Goal: Transaction & Acquisition: Purchase product/service

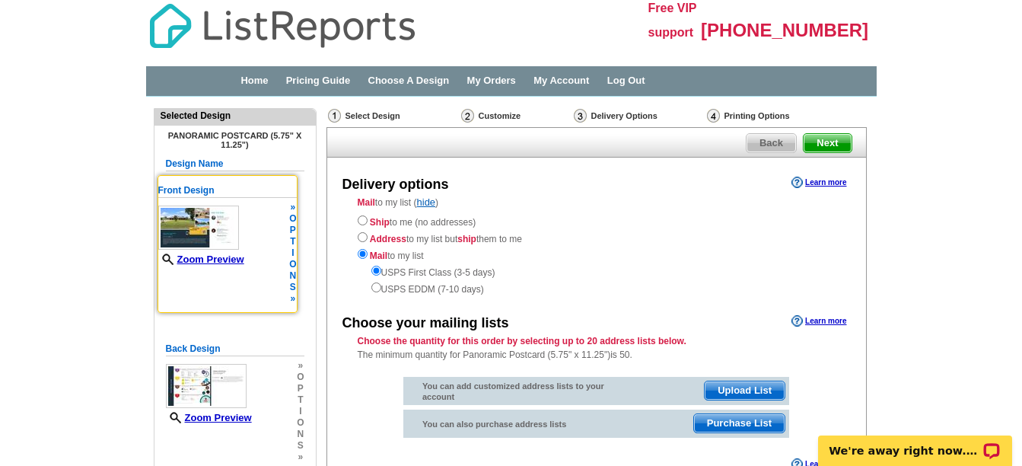
click at [203, 222] on img at bounding box center [198, 227] width 81 height 44
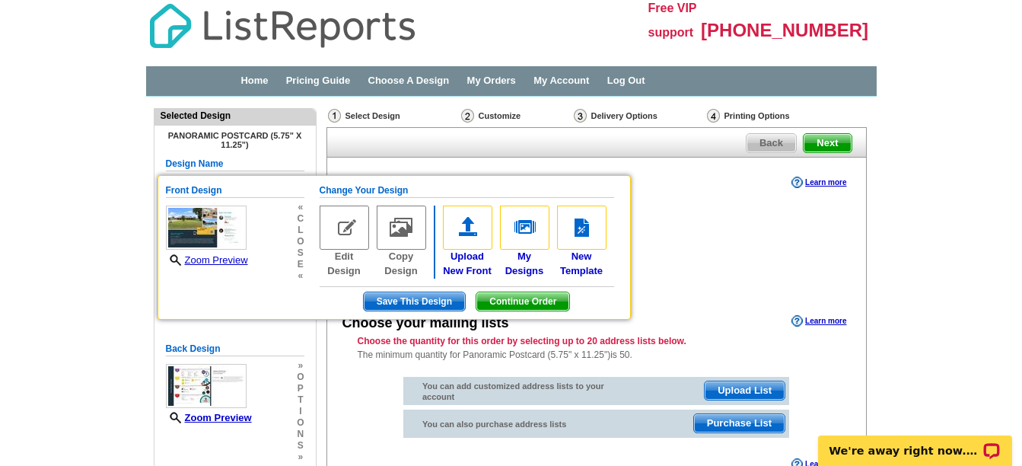
click at [106, 253] on main "Need Help? call 800-260-5887, chat with support, or have our designers make som…" at bounding box center [511, 351] width 1022 height 508
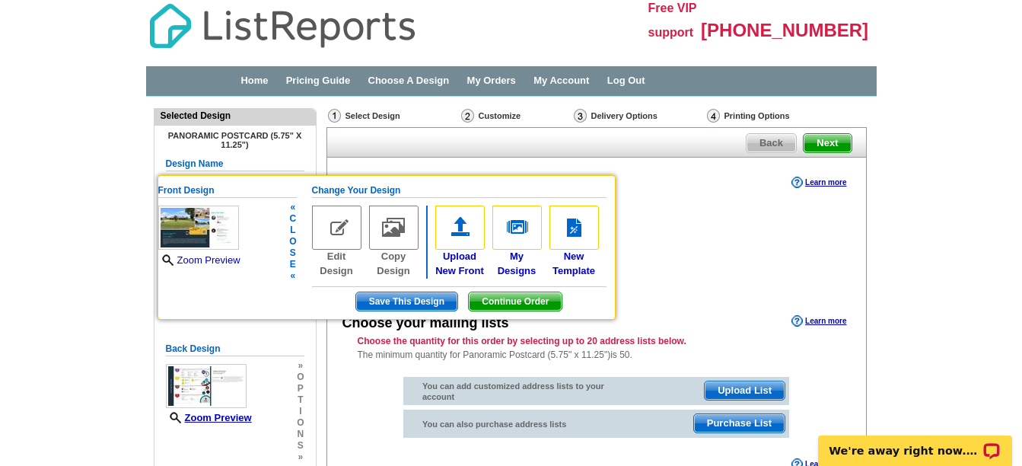
click at [208, 263] on link "Zoom Preview" at bounding box center [199, 259] width 82 height 11
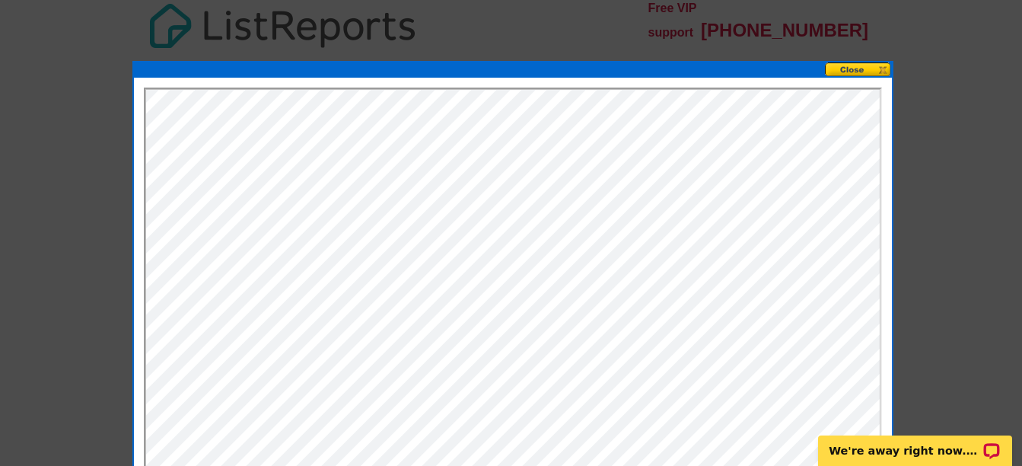
click at [881, 73] on button at bounding box center [858, 69] width 67 height 14
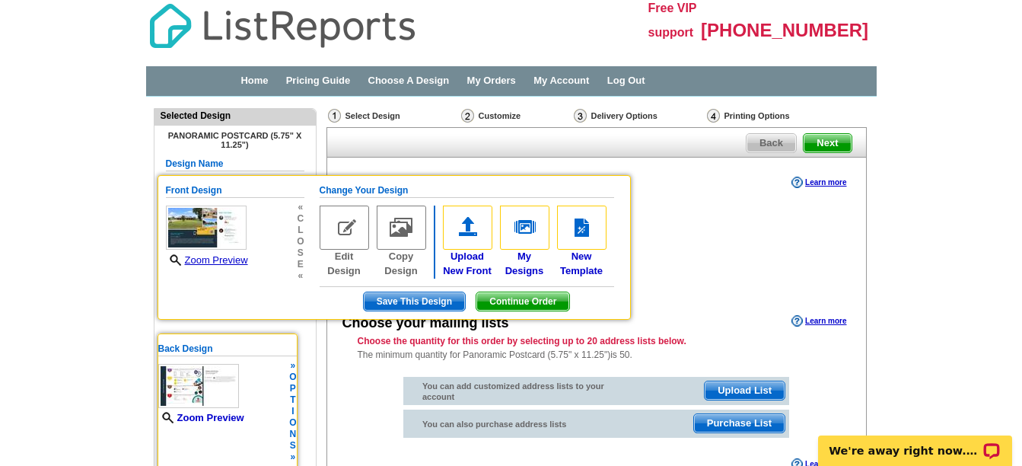
click at [217, 419] on link "Zoom Preview" at bounding box center [201, 417] width 86 height 11
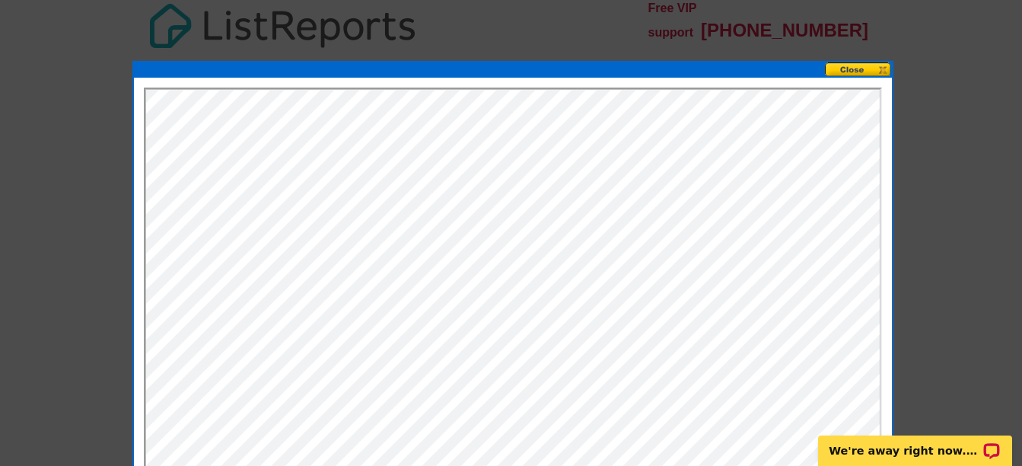
click at [860, 71] on button at bounding box center [858, 69] width 67 height 14
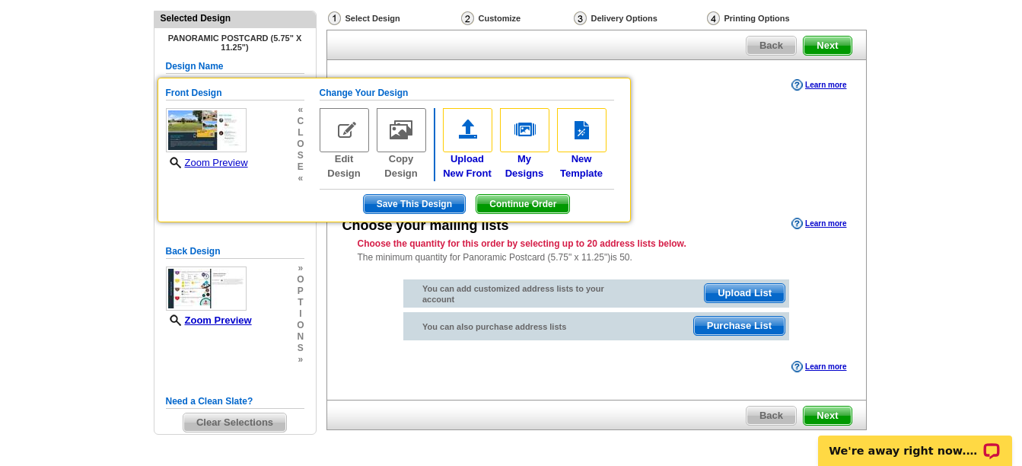
scroll to position [76, 0]
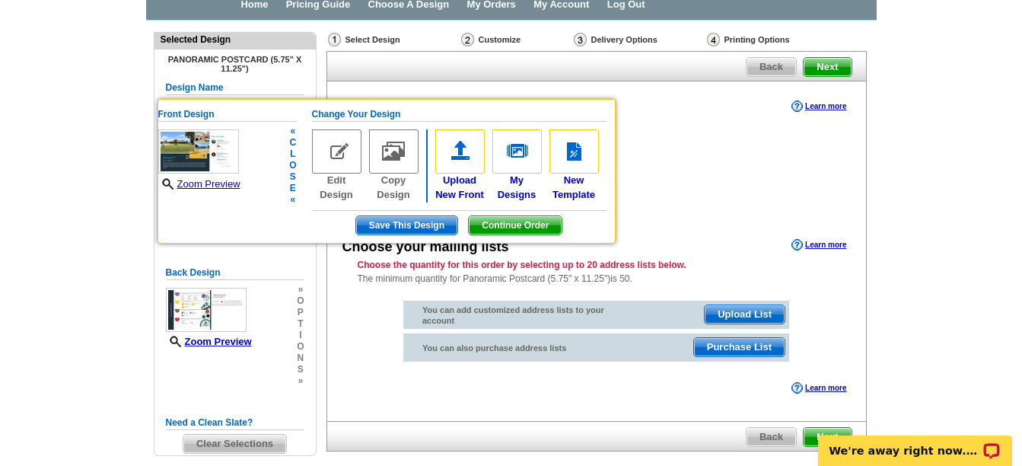
click at [393, 223] on span "Save This Design" at bounding box center [406, 225] width 101 height 18
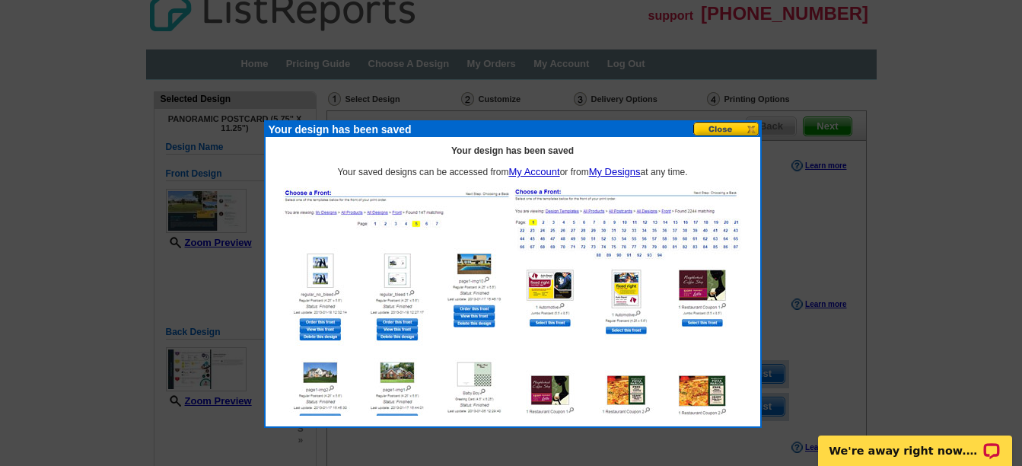
scroll to position [0, 0]
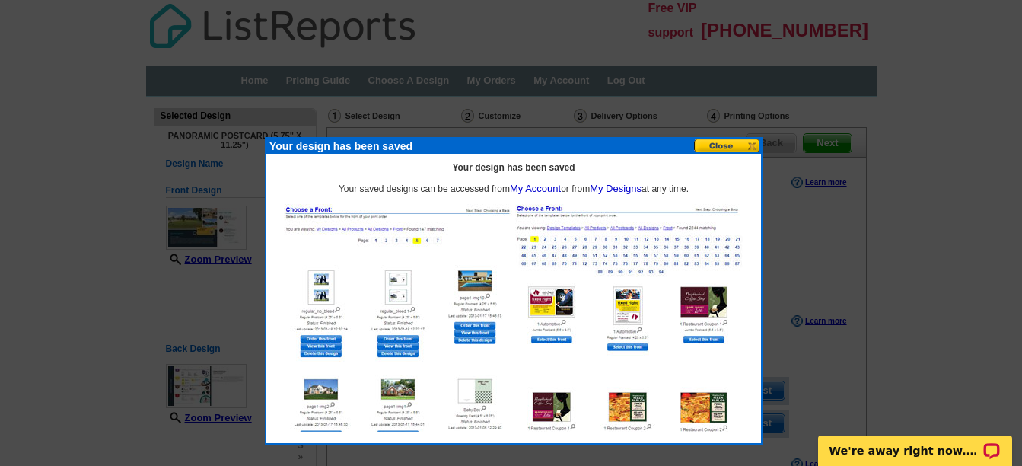
click at [724, 146] on button at bounding box center [727, 146] width 67 height 14
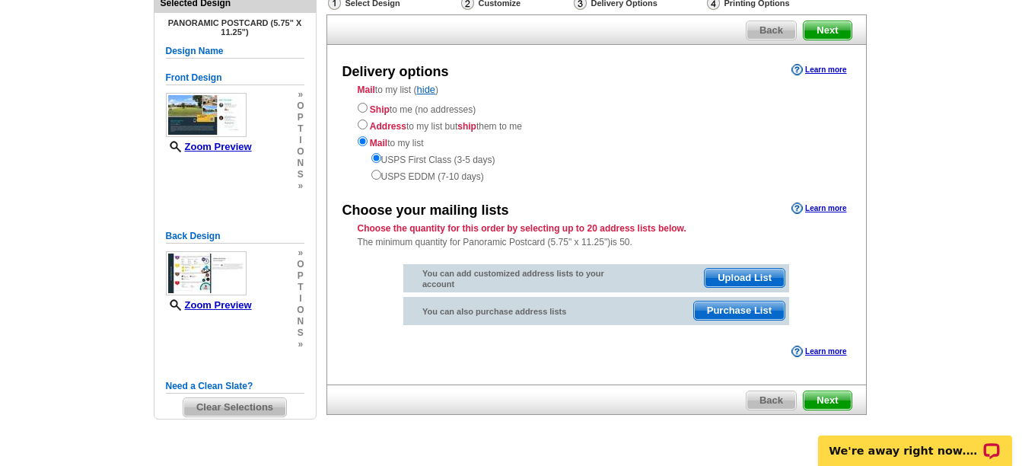
scroll to position [76, 0]
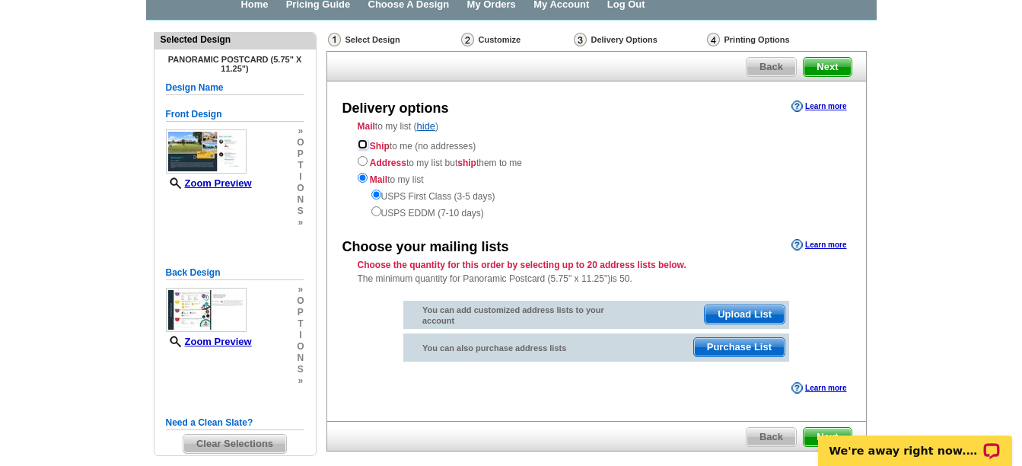
click at [361, 143] on input "radio" at bounding box center [363, 144] width 10 height 10
radio input "true"
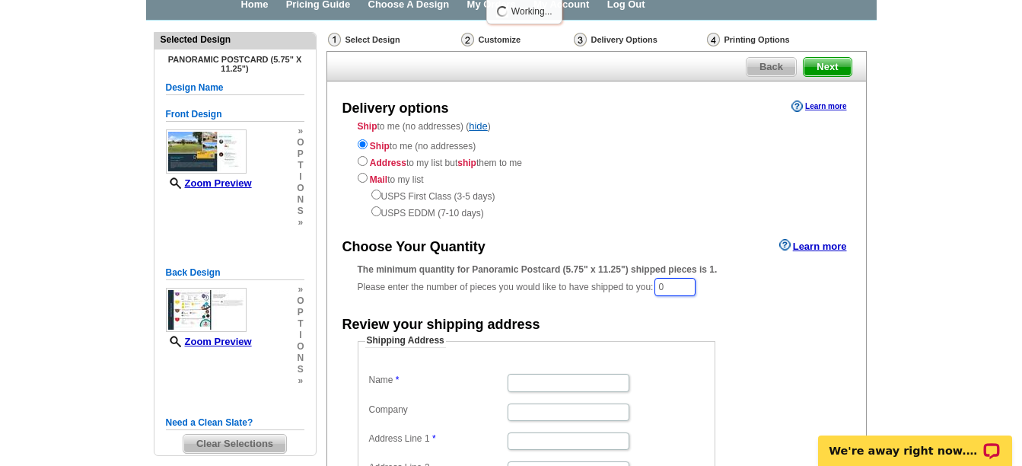
click at [674, 290] on input "0" at bounding box center [675, 287] width 41 height 18
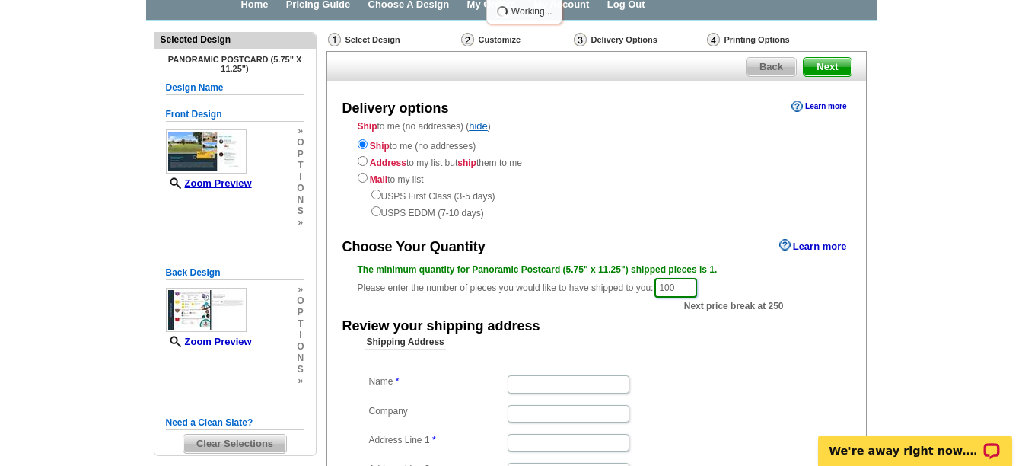
type input "100"
click at [771, 281] on div "The minimum quantity for Panoramic Postcard (5.75" x 11.25") shipped pieces is …" at bounding box center [597, 281] width 478 height 37
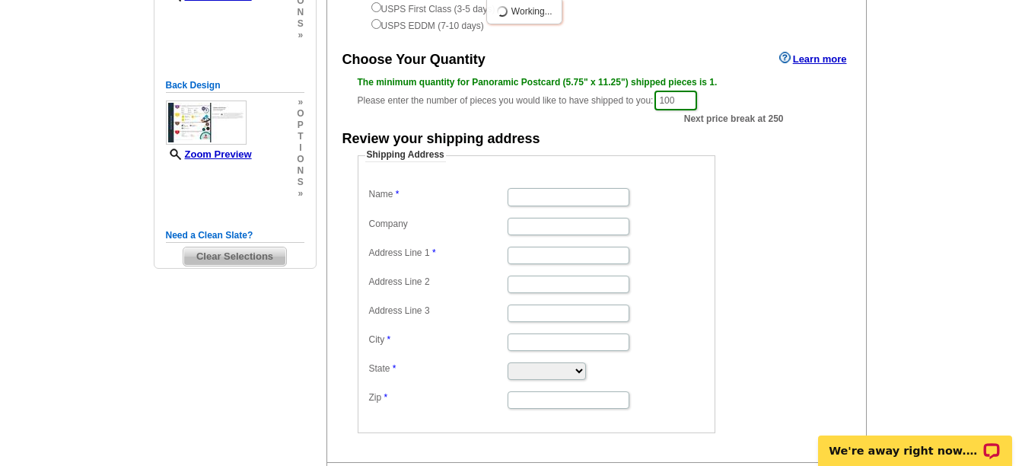
scroll to position [228, 0]
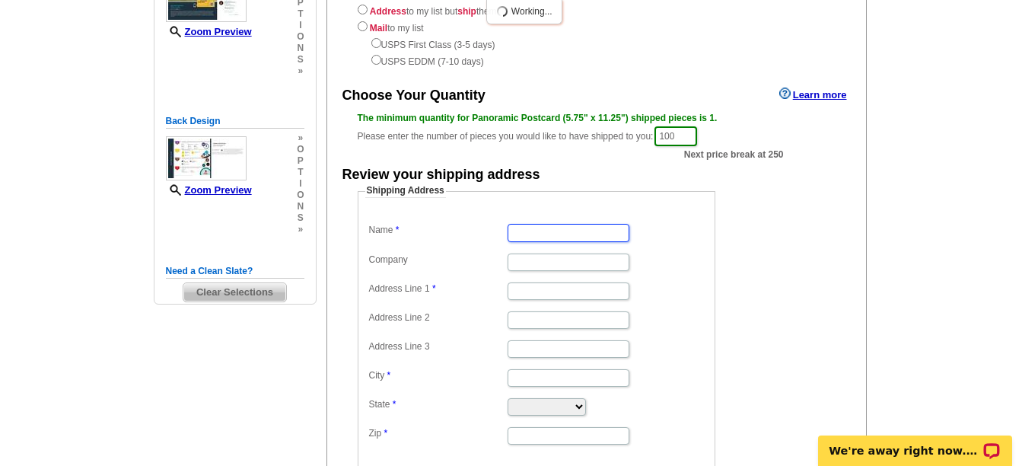
click at [540, 234] on input "Name" at bounding box center [569, 233] width 122 height 18
type input "MICHAEL ROBIN WILSON"
type input "Wilson"
type input "62401 E Highway 137"
type input "Fairland"
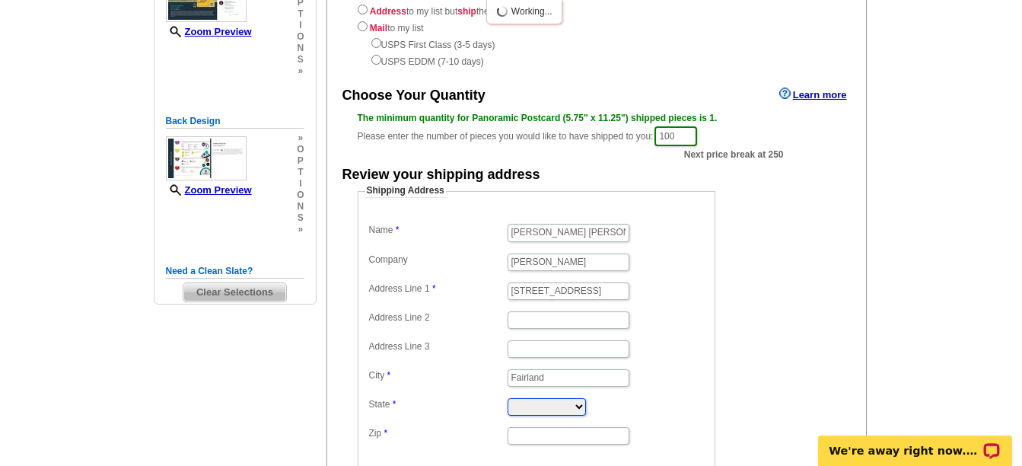
select select "OK"
type input "74343"
click at [581, 230] on input "MICHAEL ROBIN WILSON" at bounding box center [569, 233] width 122 height 18
type input "MICHAEL WILSON"
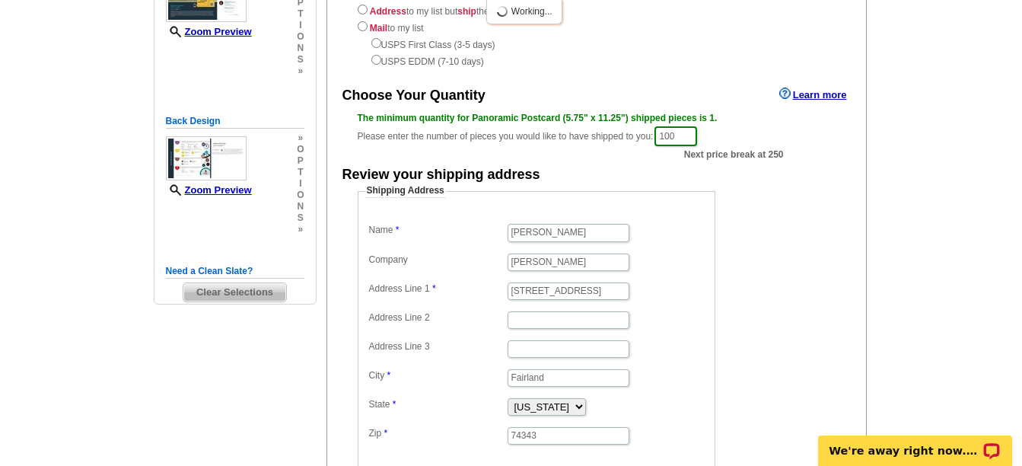
click at [673, 248] on dl "Name MICHAEL WILSON Company Wilson Address Line 1 62401 E Highway 137 Address L…" at bounding box center [536, 333] width 342 height 226
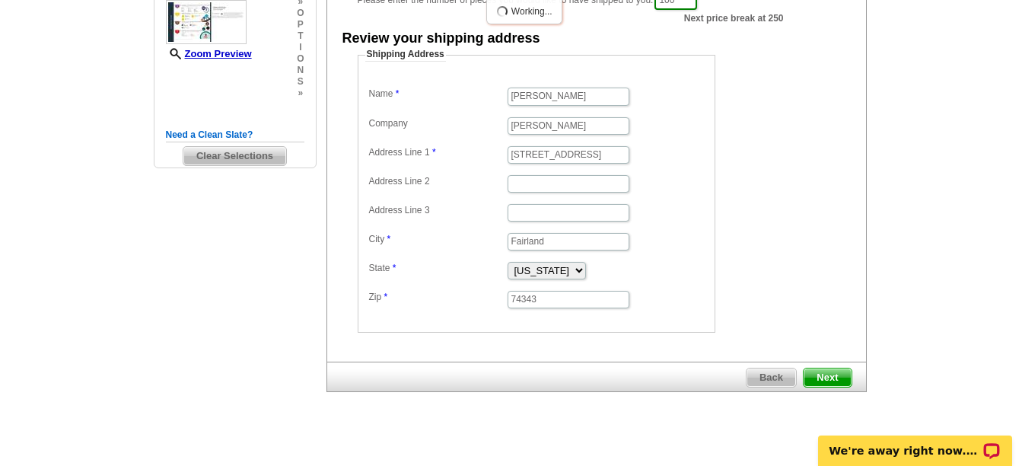
scroll to position [380, 0]
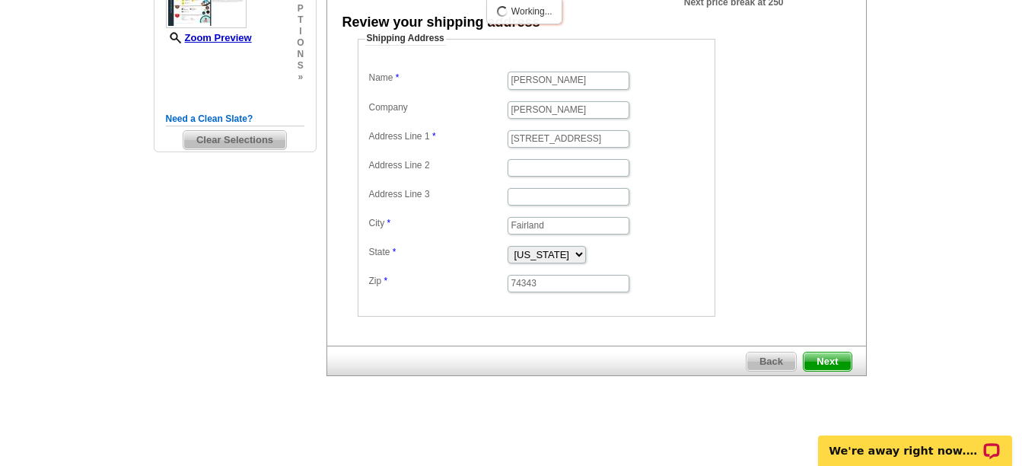
click at [819, 361] on span "Next" at bounding box center [827, 361] width 47 height 18
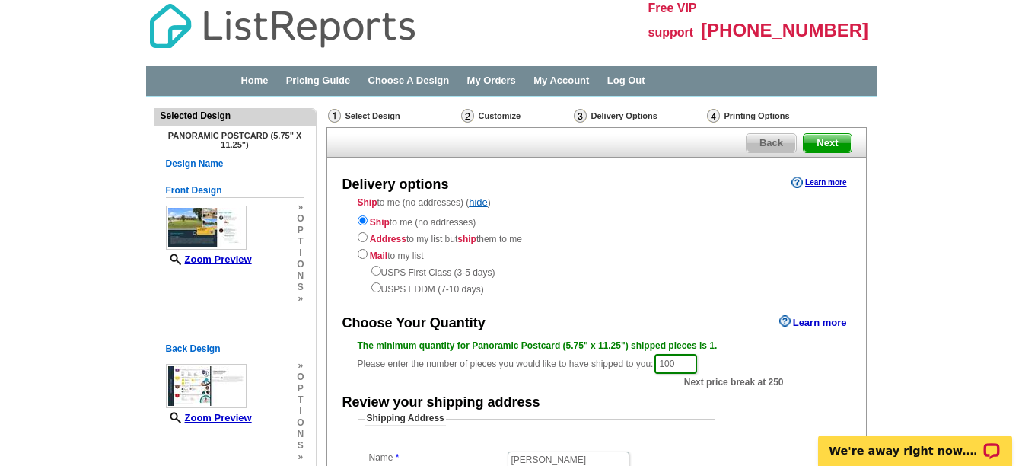
scroll to position [40, 0]
